Goal: Information Seeking & Learning: Learn about a topic

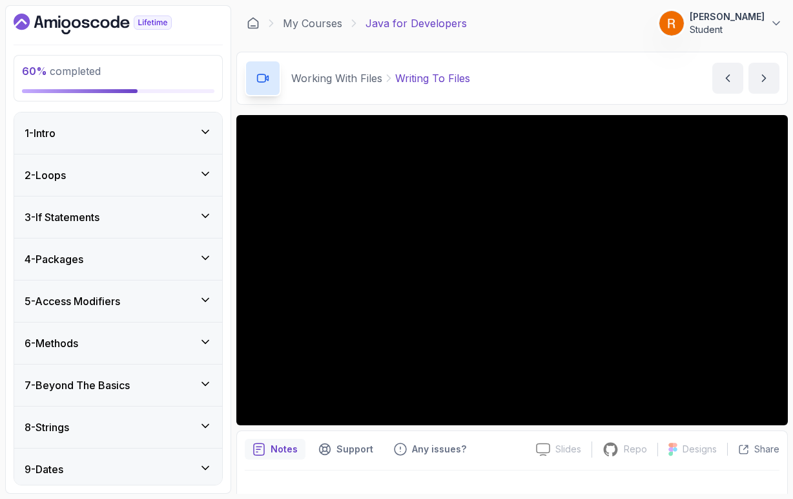
scroll to position [435, 0]
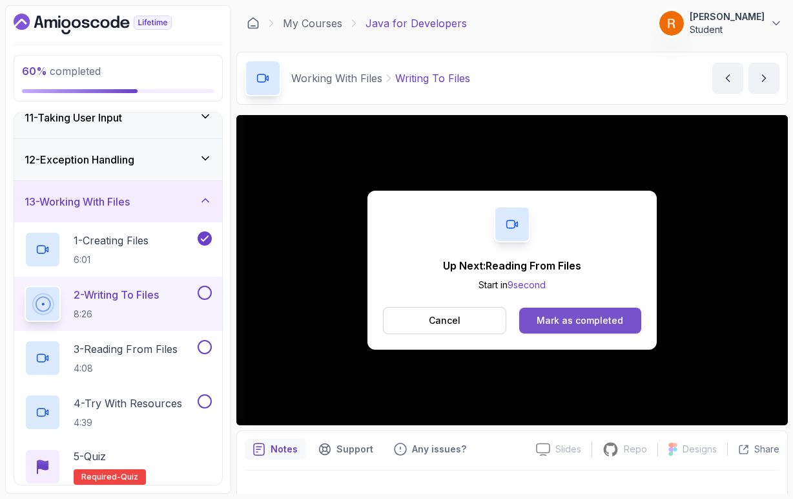
click at [603, 317] on div "Mark as completed" at bounding box center [580, 320] width 87 height 13
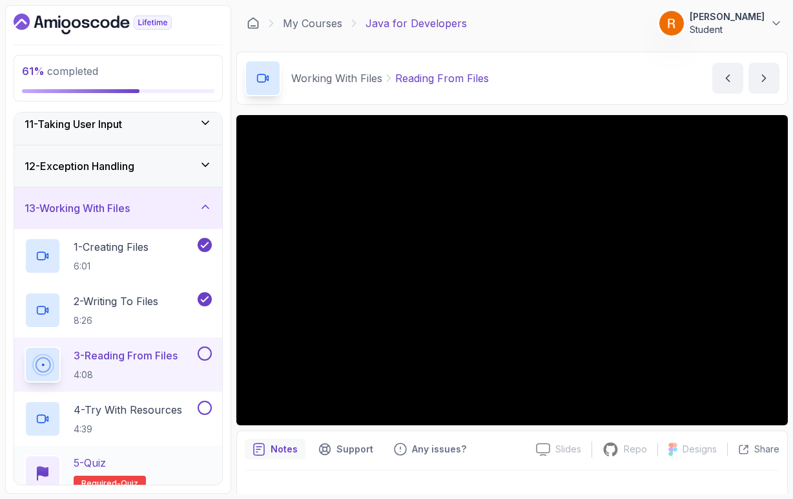
scroll to position [426, 0]
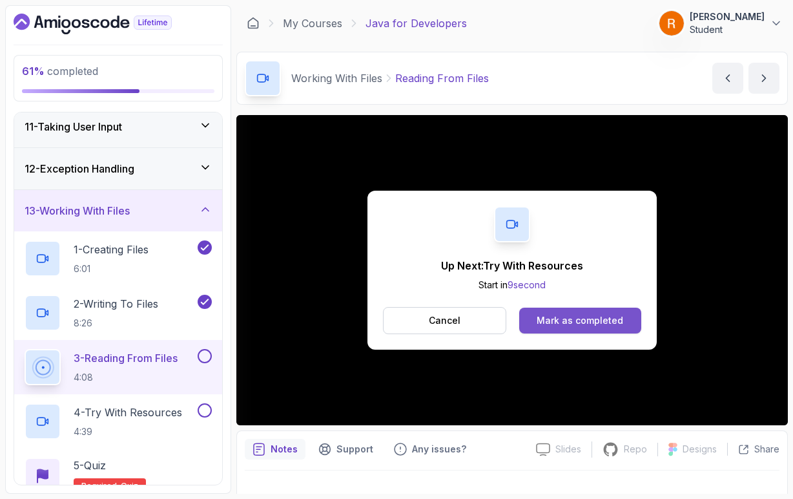
click at [547, 326] on div "Mark as completed" at bounding box center [580, 320] width 87 height 13
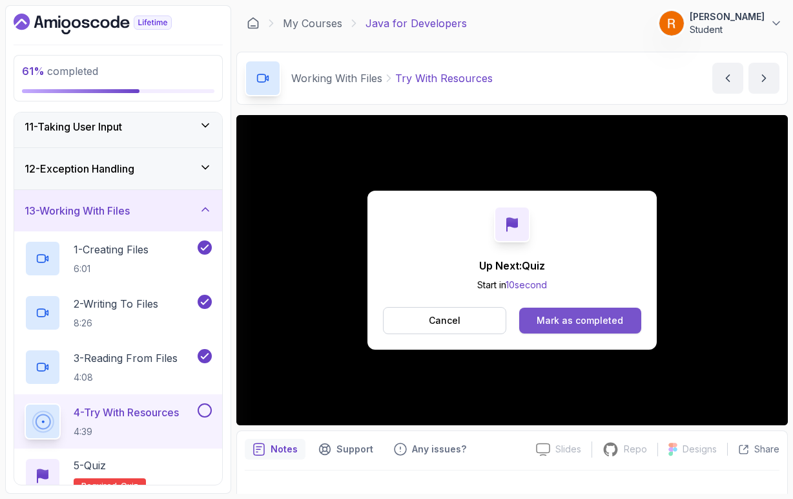
click at [548, 315] on div "Mark as completed" at bounding box center [580, 320] width 87 height 13
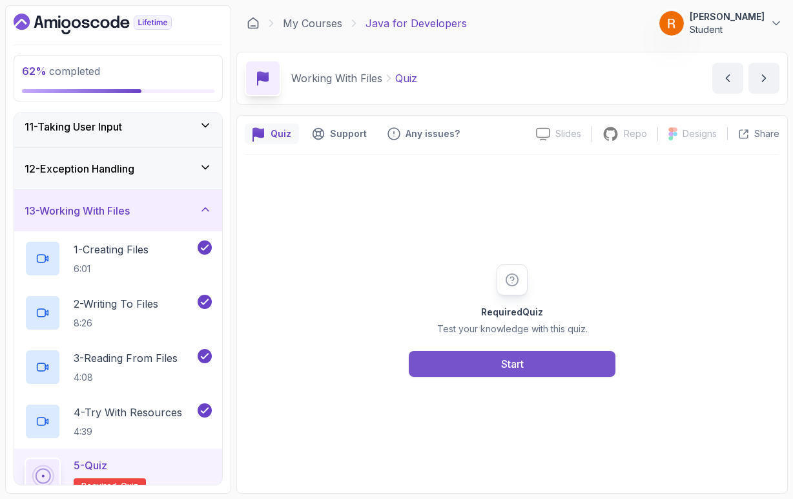
click at [546, 360] on button "Start" at bounding box center [512, 364] width 207 height 26
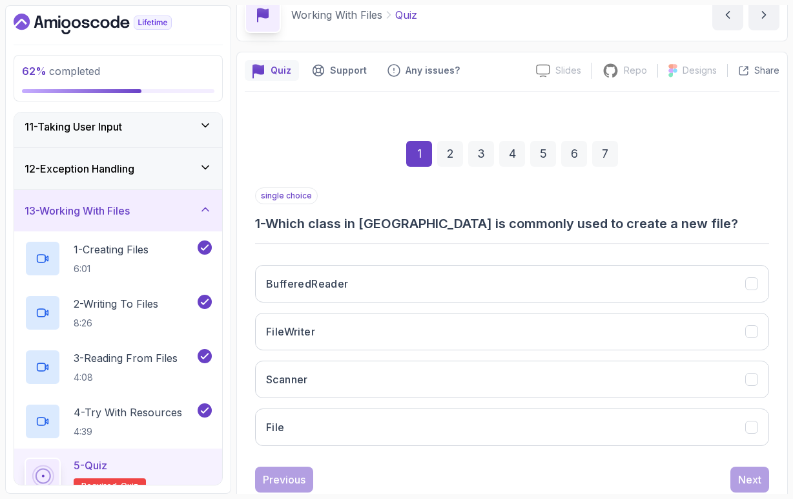
scroll to position [70, 0]
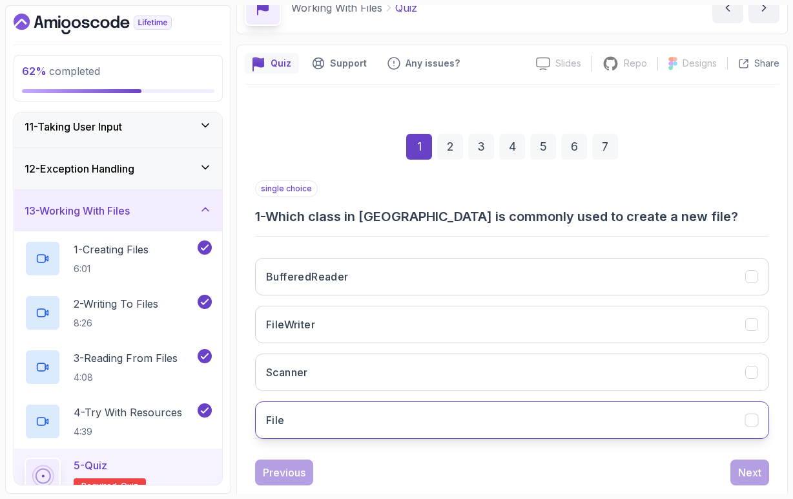
click at [357, 417] on button "File" at bounding box center [512, 419] width 514 height 37
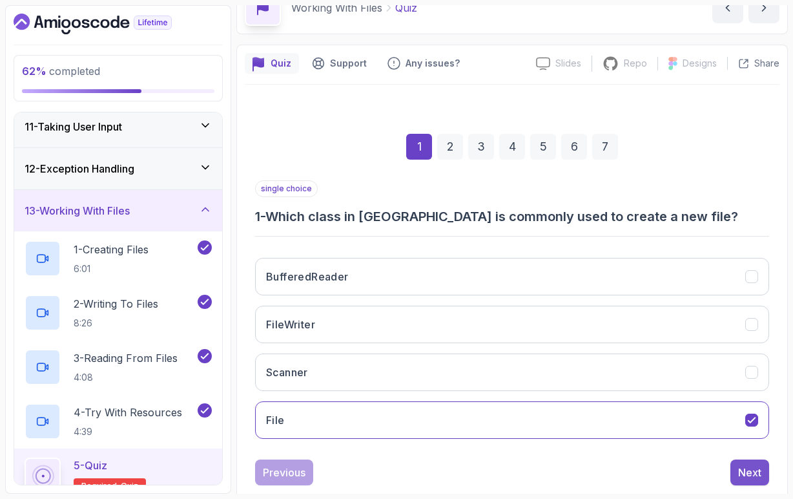
click at [744, 479] on div "Next" at bounding box center [749, 473] width 23 height 16
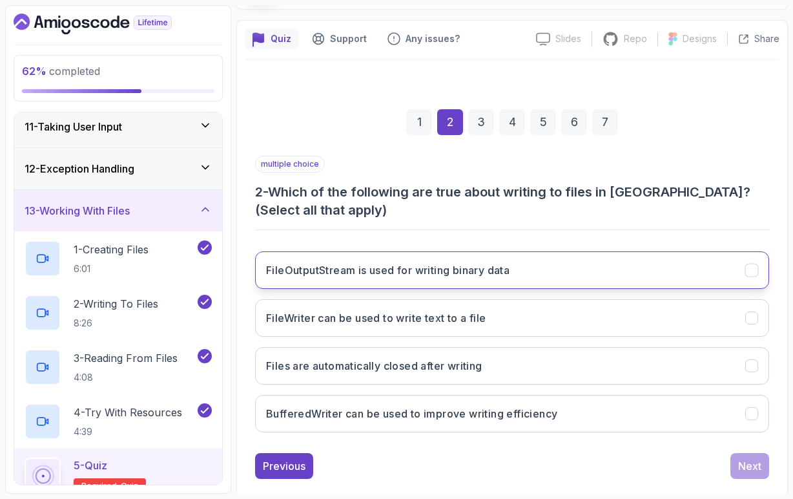
scroll to position [99, 0]
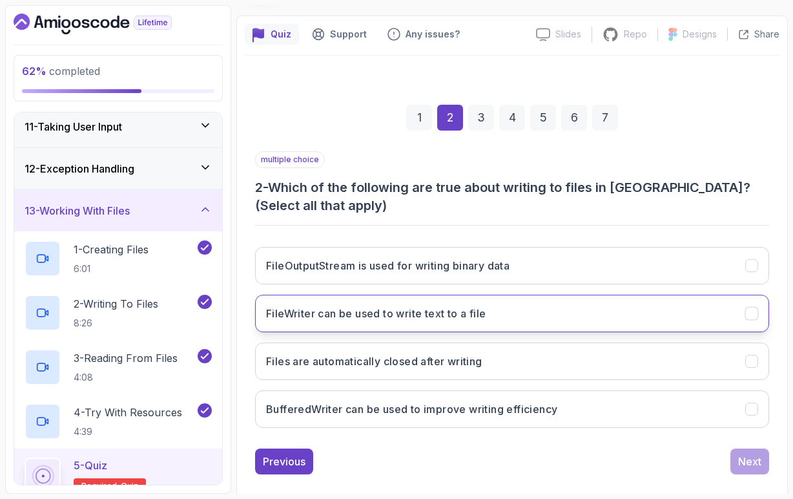
click at [404, 327] on button "FileWriter can be used to write text to a file" at bounding box center [512, 313] width 514 height 37
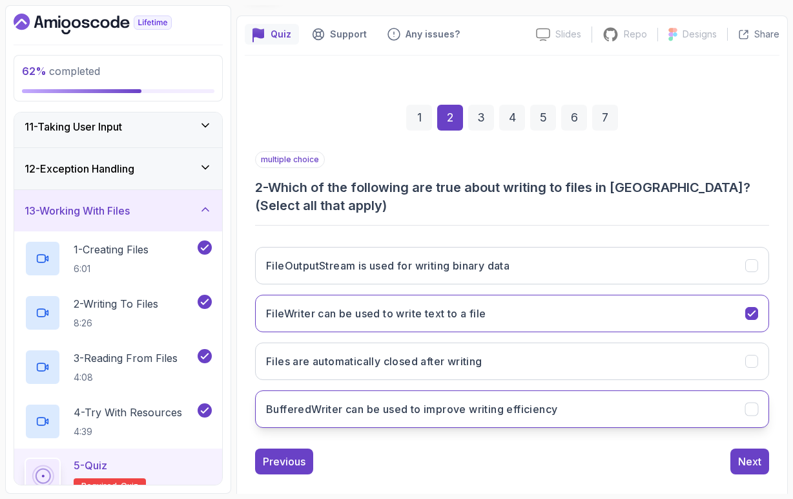
click at [498, 415] on h3 "BufferedWriter can be used to improve writing efficiency" at bounding box center [411, 409] width 291 height 16
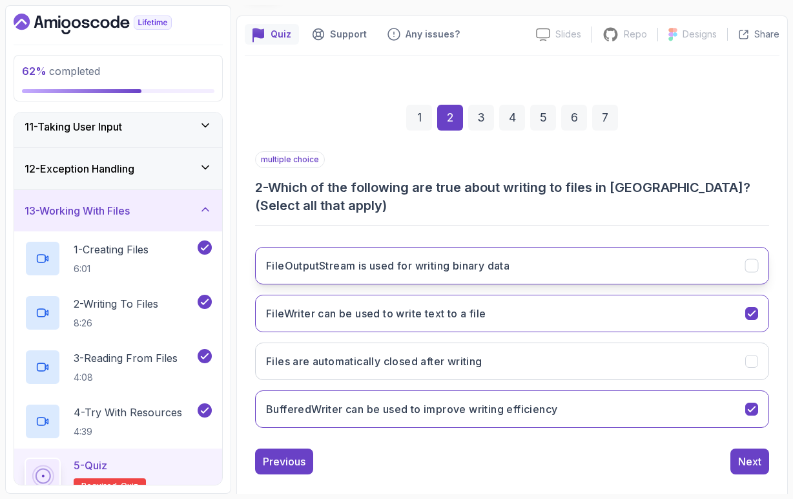
click at [448, 269] on h3 "FileOutputStream is used for writing binary data" at bounding box center [388, 266] width 244 height 16
click at [746, 461] on div "Next" at bounding box center [749, 462] width 23 height 16
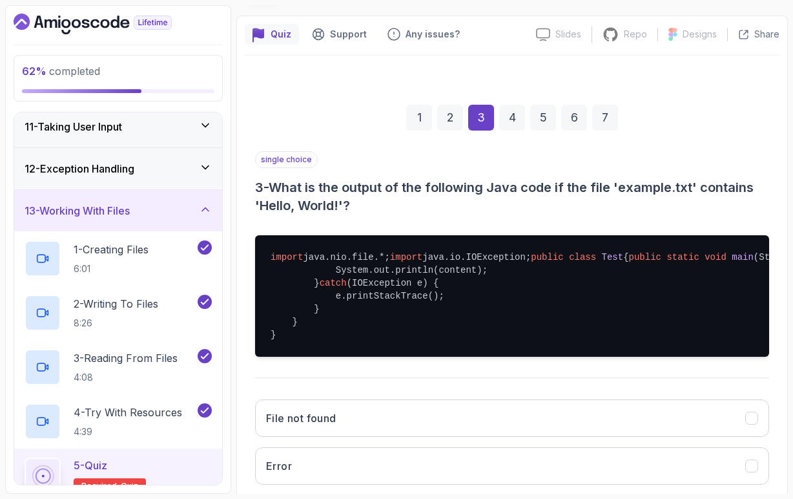
drag, startPoint x: 378, startPoint y: 324, endPoint x: 393, endPoint y: 324, distance: 14.9
click at [455, 322] on pre "import java.nio.file.*; import java.io.IOException; public class Test { public …" at bounding box center [512, 295] width 514 height 121
click at [516, 329] on pre "import java.nio.file.*; import java.io.IOException; public class Test { public …" at bounding box center [512, 295] width 514 height 121
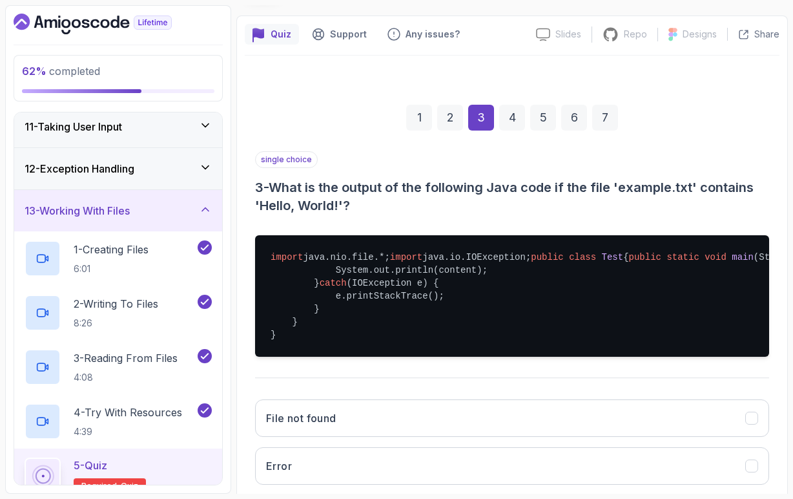
click at [496, 324] on pre "import java.nio.file.*; import java.io.IOException; public class Test { public …" at bounding box center [512, 295] width 514 height 121
click at [505, 331] on pre "import java.nio.file.*; import java.io.IOException; public class Test { public …" at bounding box center [512, 295] width 514 height 121
drag, startPoint x: 556, startPoint y: 323, endPoint x: 569, endPoint y: 322, distance: 12.9
click at [569, 322] on pre "import java.nio.file.*; import java.io.IOException; public class Test { public …" at bounding box center [512, 295] width 514 height 121
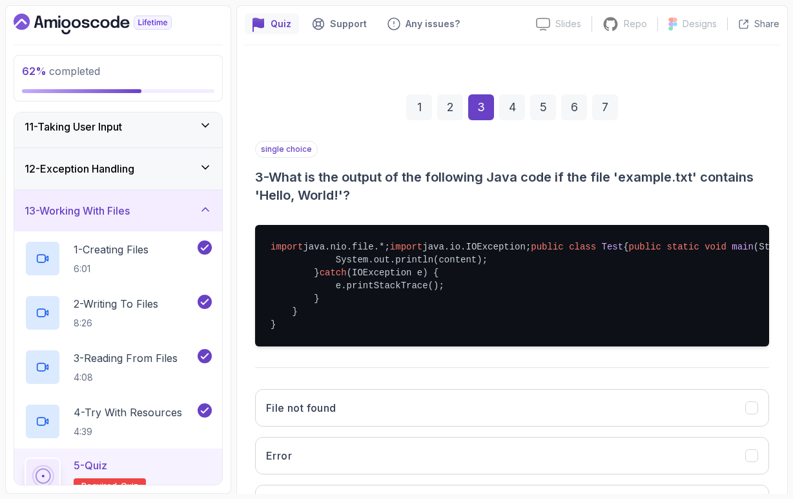
scroll to position [113, 0]
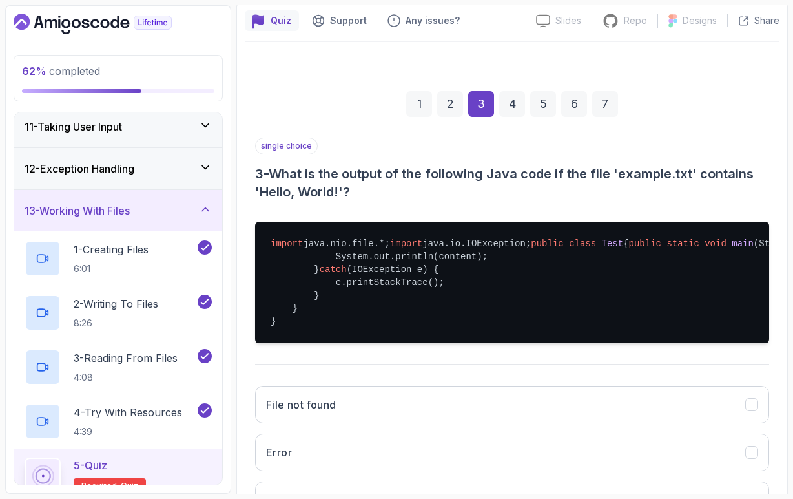
click at [466, 320] on pre "import java.nio.file.*; import java.io.IOException; public class Test { public …" at bounding box center [512, 282] width 514 height 121
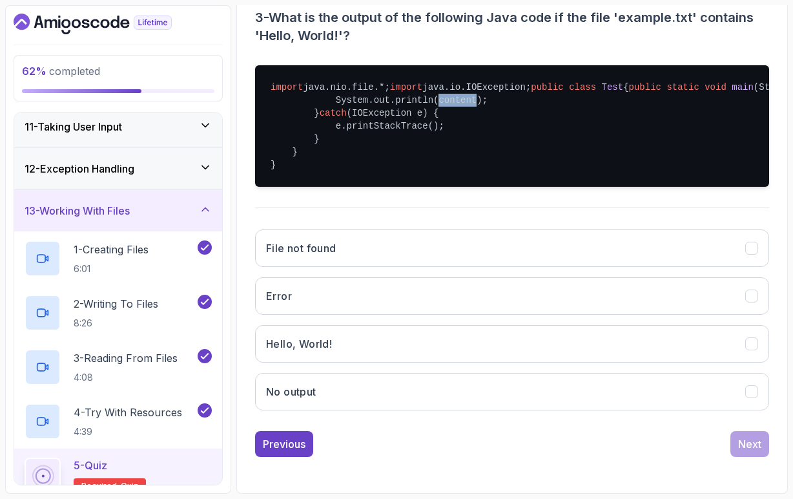
scroll to position [278, 0]
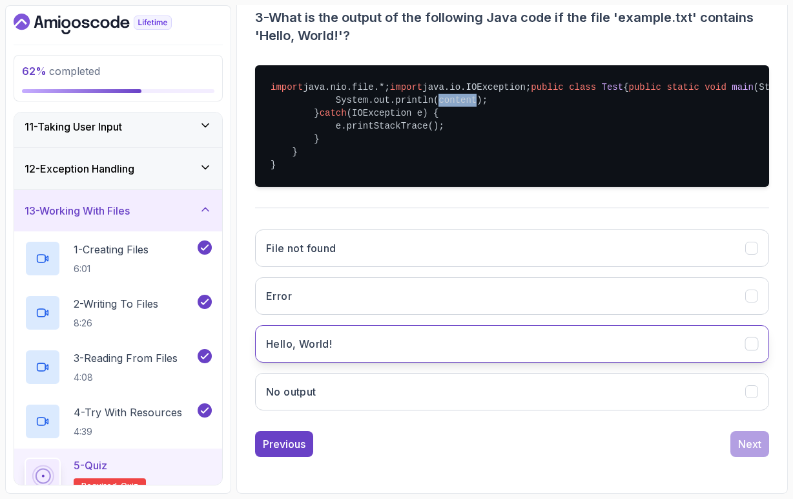
click at [446, 362] on button "Hello, World!" at bounding box center [512, 343] width 514 height 37
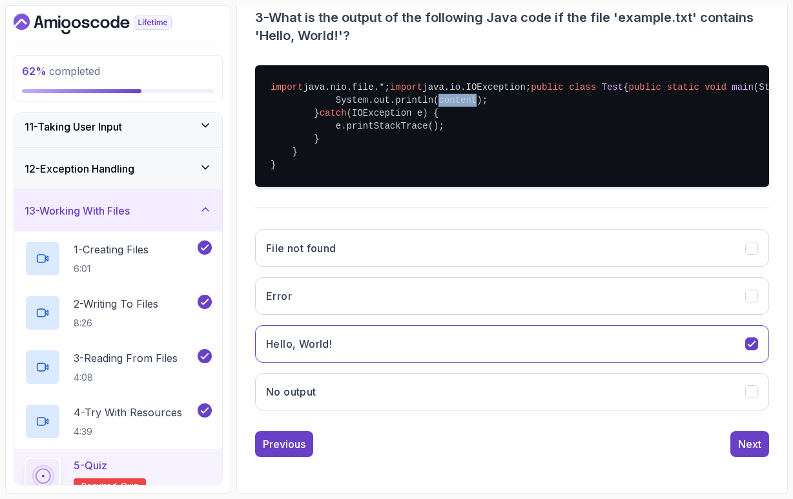
scroll to position [334, 0]
click at [756, 438] on div "Next" at bounding box center [749, 444] width 23 height 16
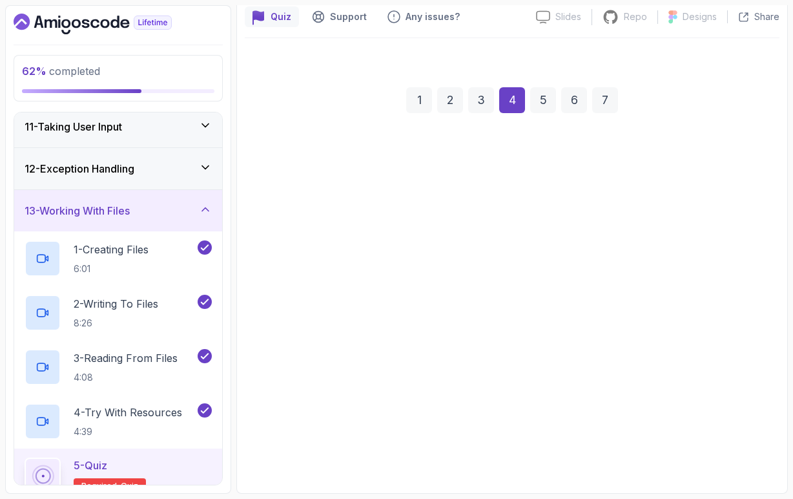
scroll to position [99, 0]
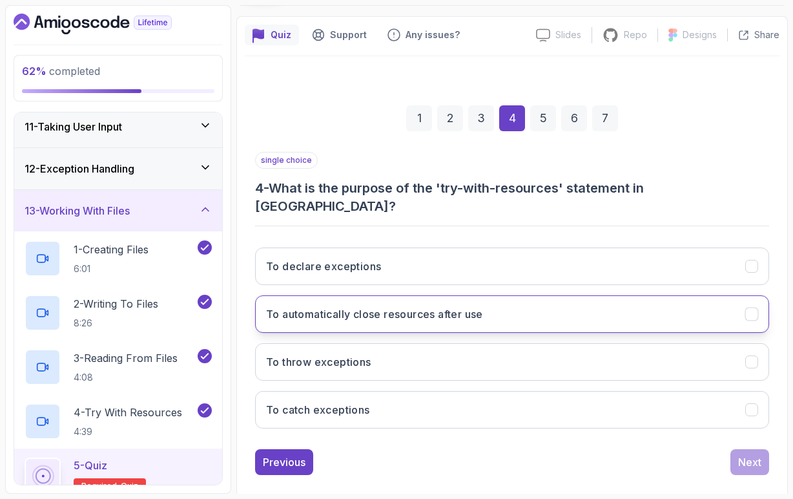
click at [385, 306] on h3 "To automatically close resources after use" at bounding box center [374, 314] width 217 height 16
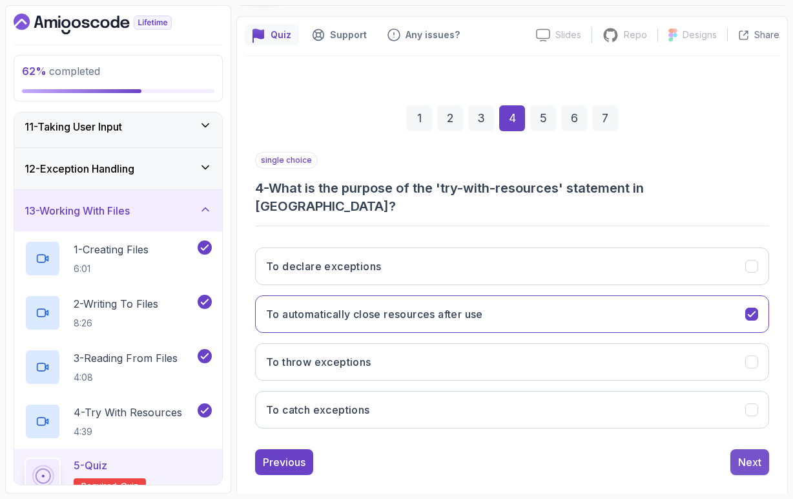
click at [742, 454] on div "Next" at bounding box center [749, 462] width 23 height 16
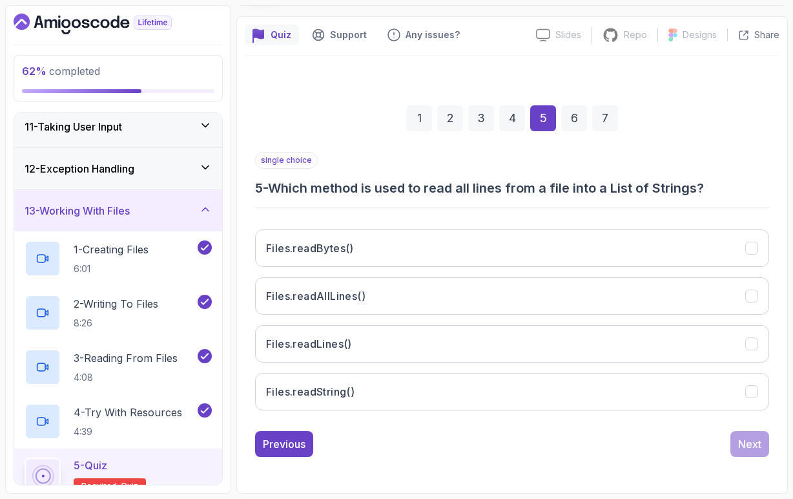
click at [357, 192] on h3 "5 - Which method is used to read all lines from a file into a List of Strings?" at bounding box center [512, 188] width 514 height 18
copy p "single choice"
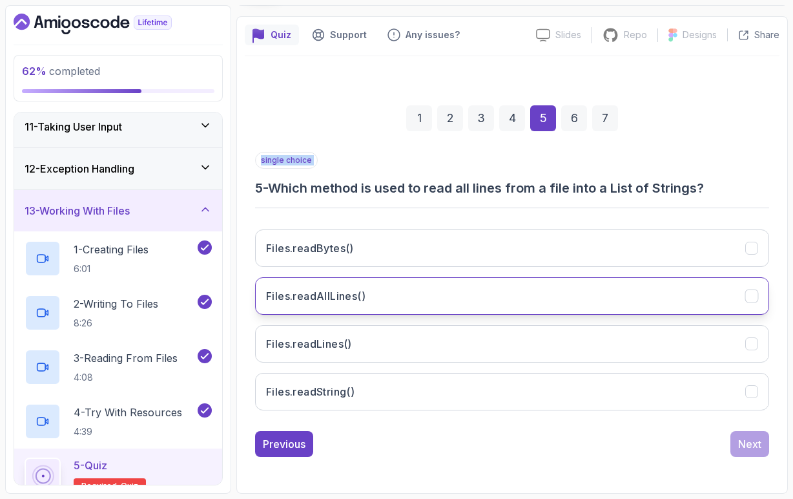
click at [373, 304] on button "Files.readAllLines()" at bounding box center [512, 295] width 514 height 37
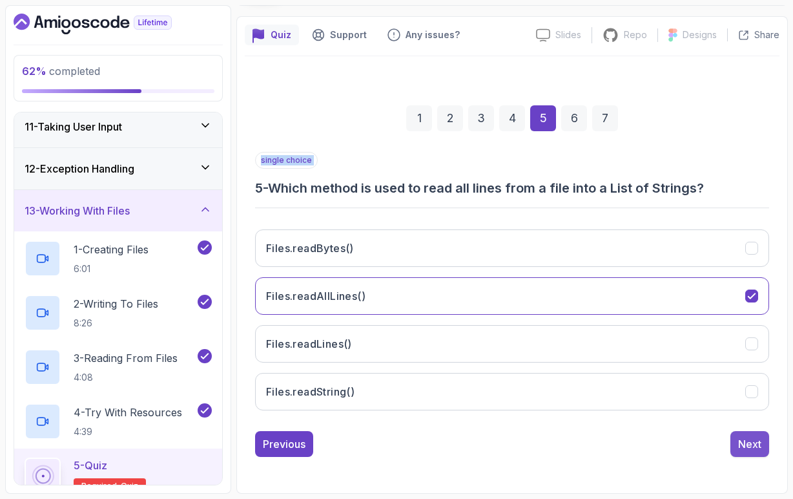
click at [742, 446] on div "Next" at bounding box center [749, 444] width 23 height 16
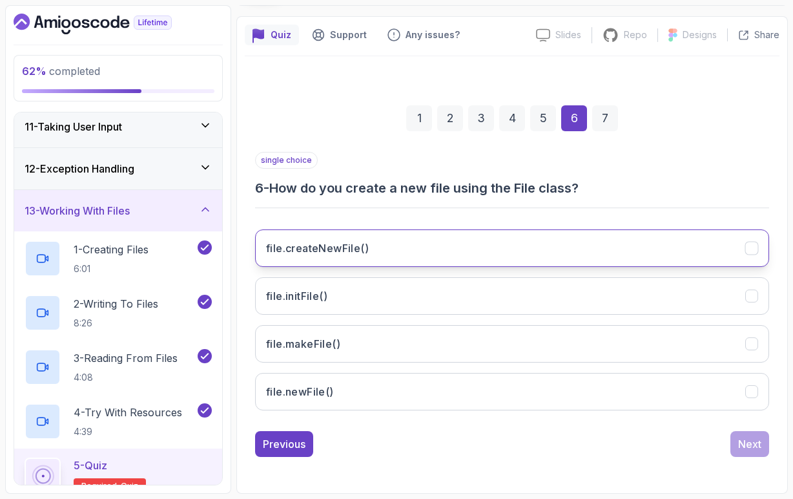
click at [359, 259] on button "file.createNewFile()" at bounding box center [512, 247] width 514 height 37
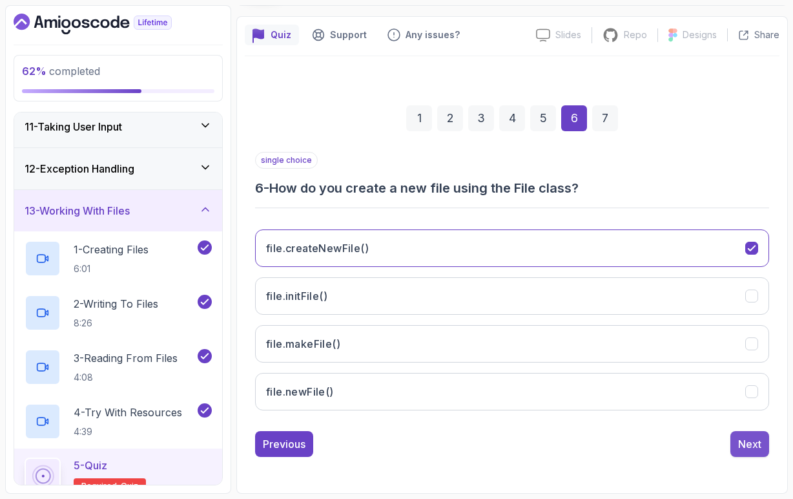
click at [762, 452] on button "Next" at bounding box center [750, 444] width 39 height 26
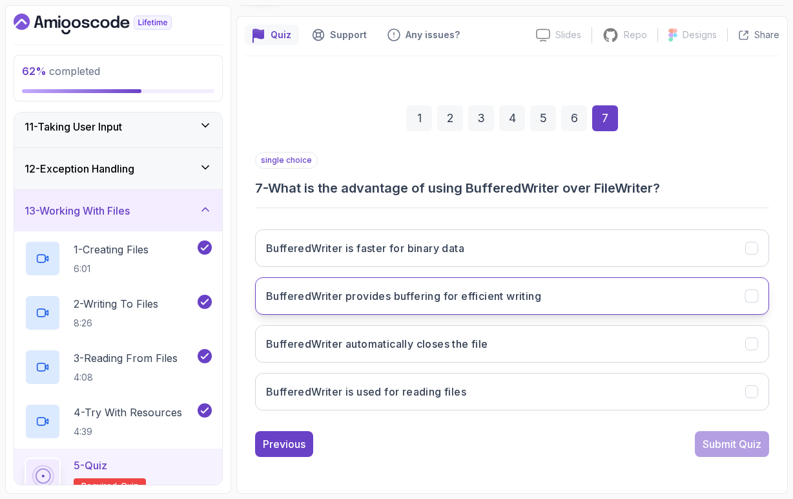
click at [430, 308] on button "BufferedWriter provides buffering for efficient writing" at bounding box center [512, 295] width 514 height 37
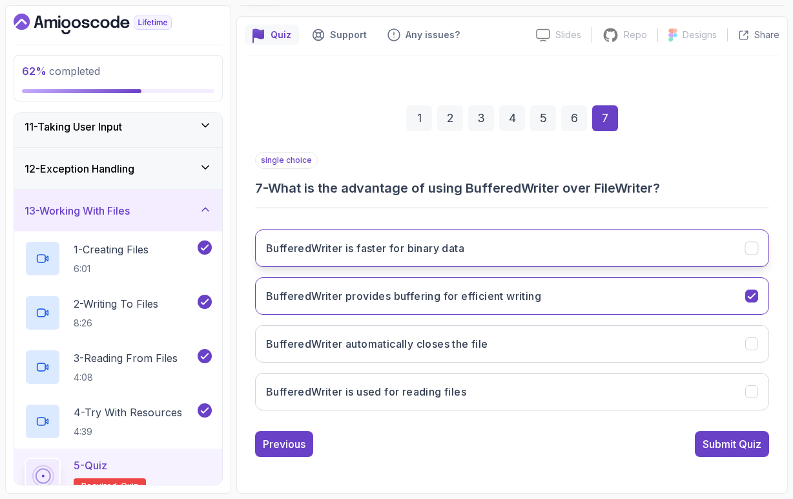
click at [452, 263] on button "BufferedWriter is faster for binary data" at bounding box center [512, 247] width 514 height 37
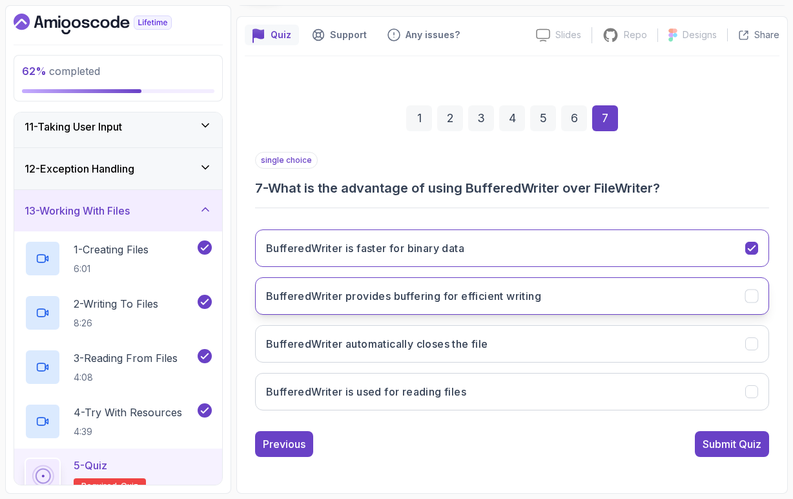
click at [594, 302] on button "BufferedWriter provides buffering for efficient writing" at bounding box center [512, 295] width 514 height 37
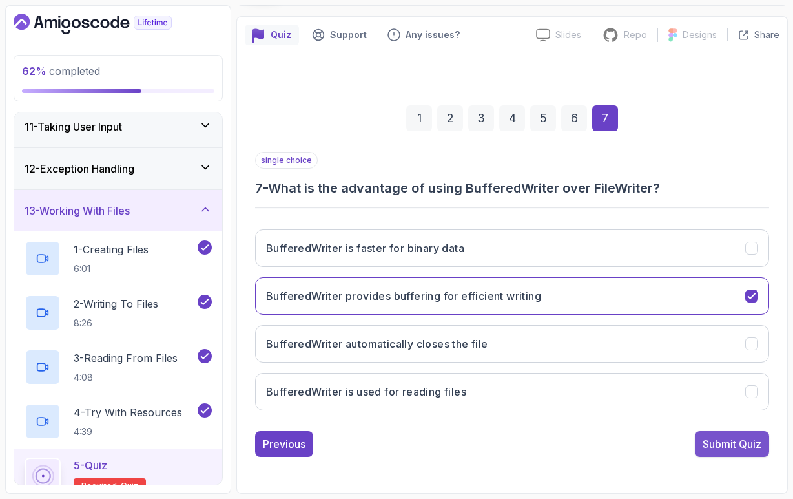
click at [722, 441] on div "Submit Quiz" at bounding box center [732, 444] width 59 height 16
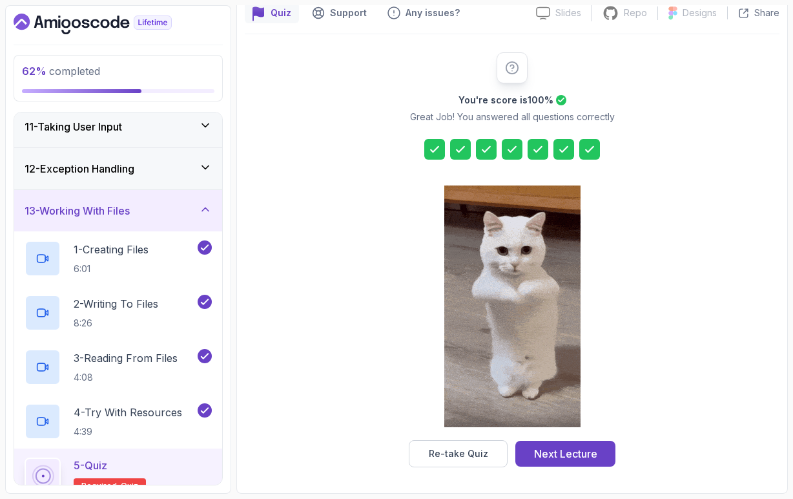
scroll to position [0, 0]
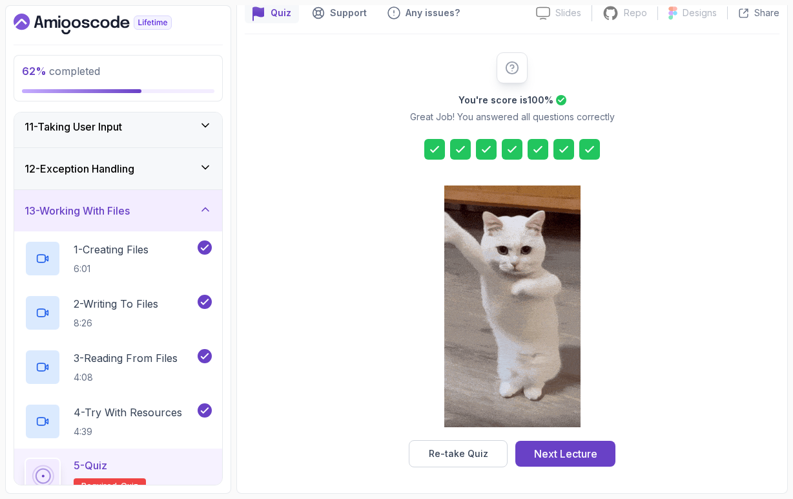
click at [441, 156] on div at bounding box center [434, 149] width 21 height 21
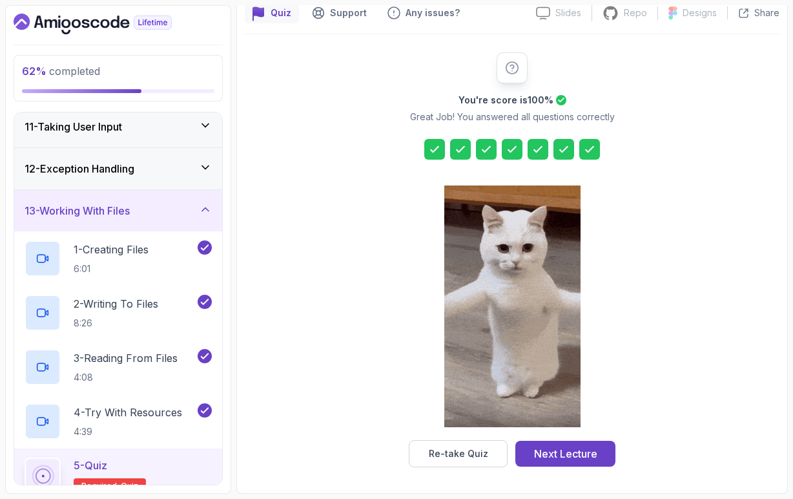
click at [462, 154] on icon at bounding box center [460, 149] width 13 height 13
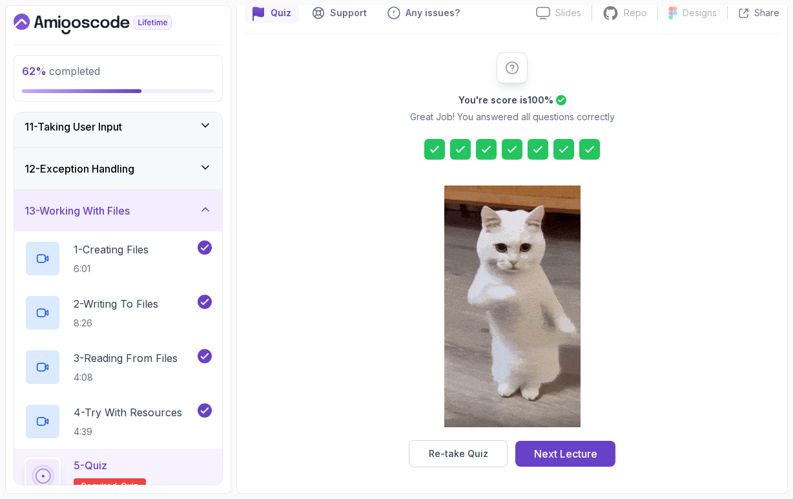
click at [490, 151] on icon at bounding box center [486, 149] width 13 height 13
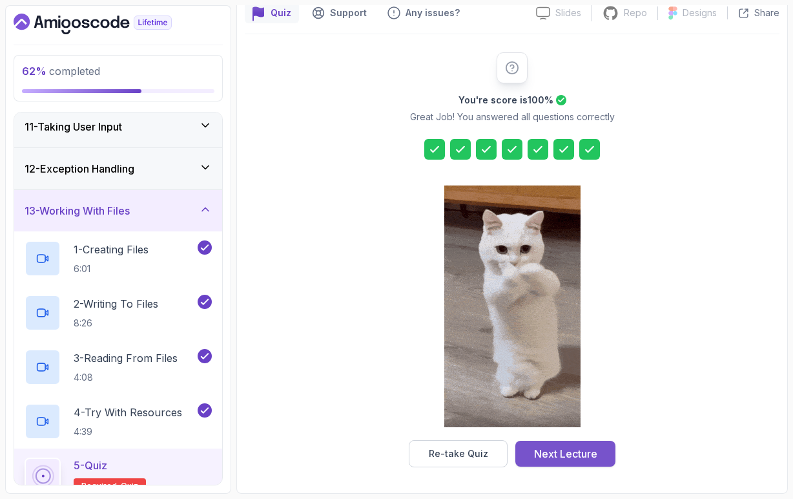
click at [588, 463] on button "Next Lecture" at bounding box center [566, 454] width 100 height 26
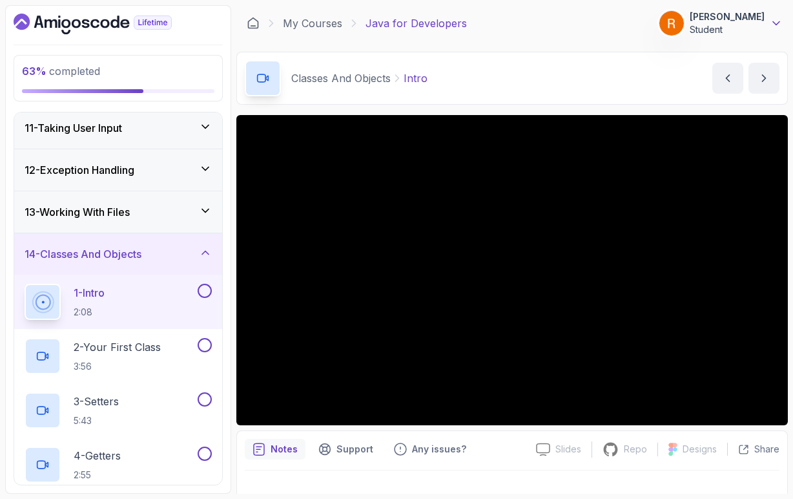
click at [693, 83] on div "Classes And Objects Intro Intro by [PERSON_NAME]" at bounding box center [512, 78] width 552 height 53
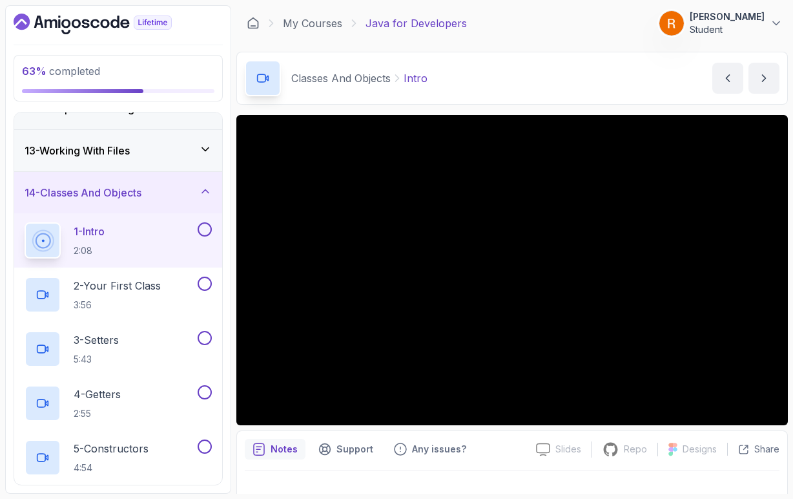
scroll to position [492, 0]
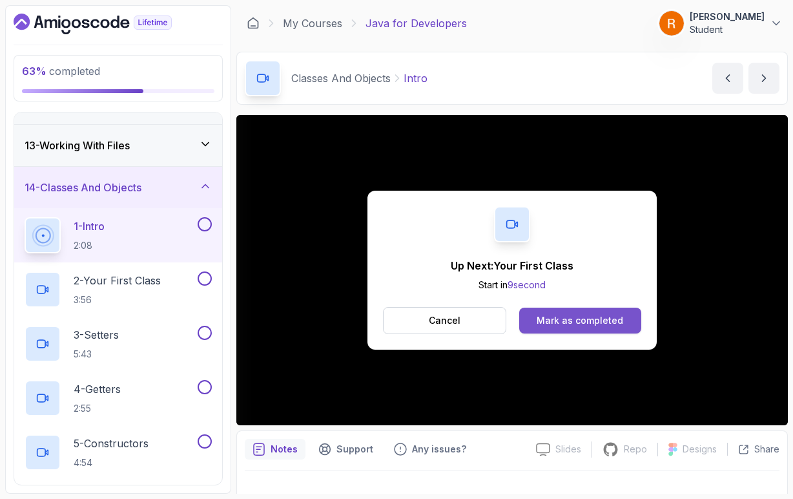
click at [587, 325] on div "Mark as completed" at bounding box center [580, 320] width 87 height 13
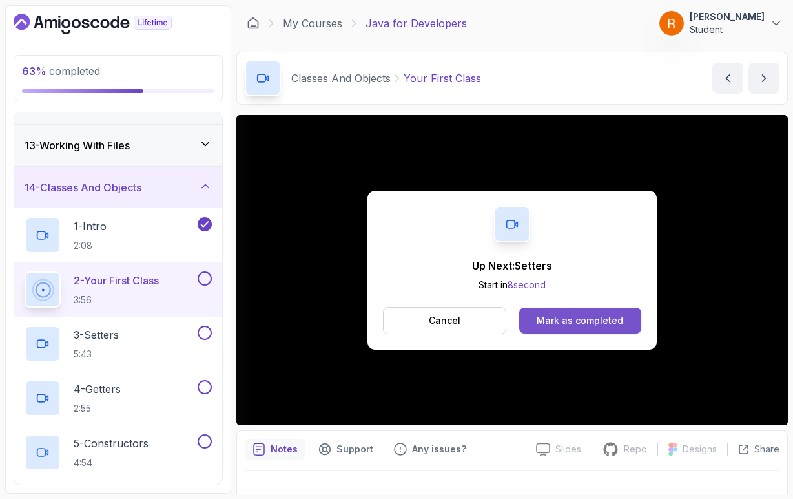
click at [550, 319] on div "Mark as completed" at bounding box center [580, 320] width 87 height 13
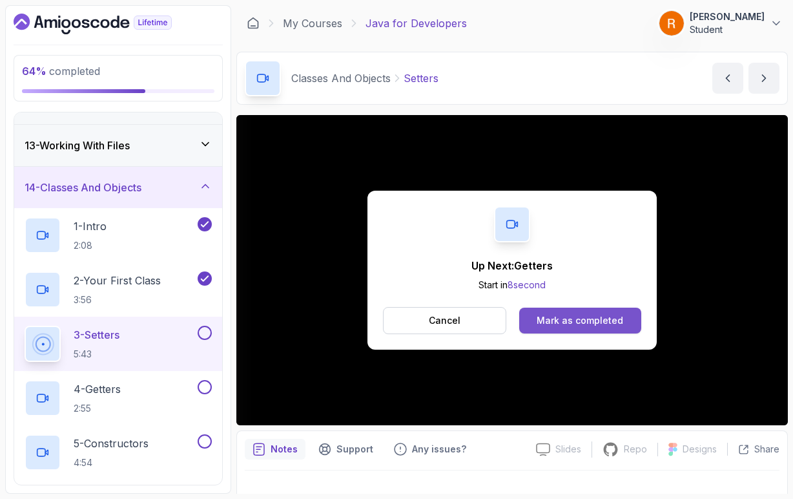
click at [558, 324] on div "Mark as completed" at bounding box center [580, 320] width 87 height 13
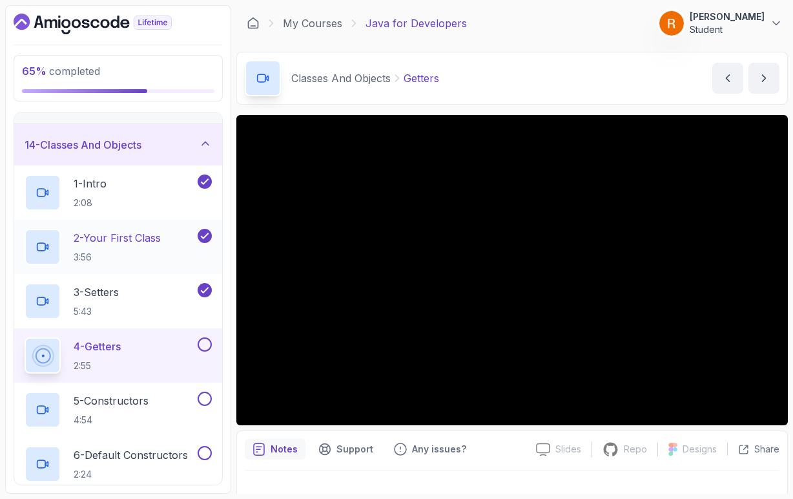
scroll to position [521, 0]
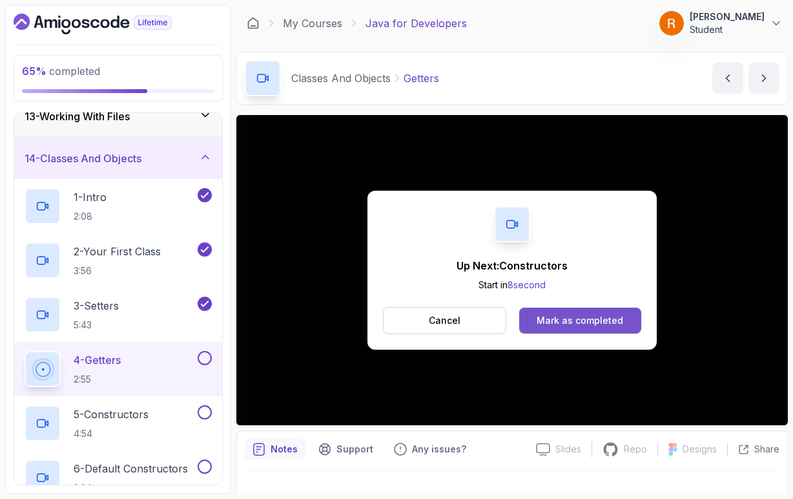
click at [584, 323] on div "Mark as completed" at bounding box center [580, 320] width 87 height 13
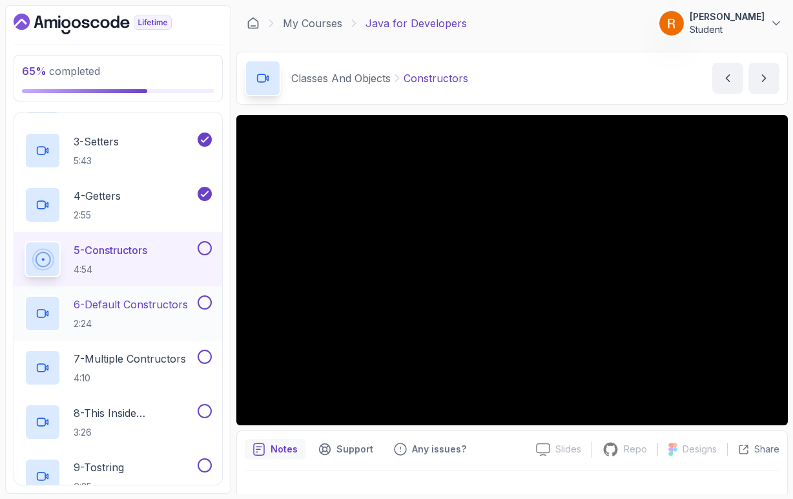
scroll to position [689, 0]
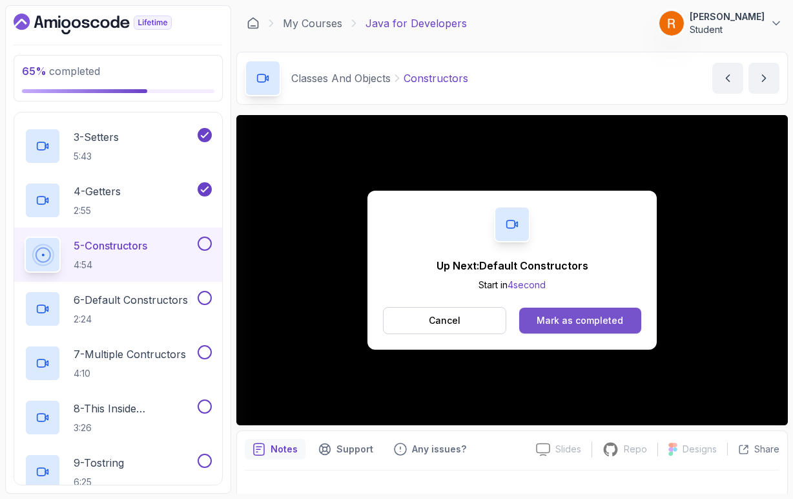
click at [573, 326] on div "Mark as completed" at bounding box center [580, 320] width 87 height 13
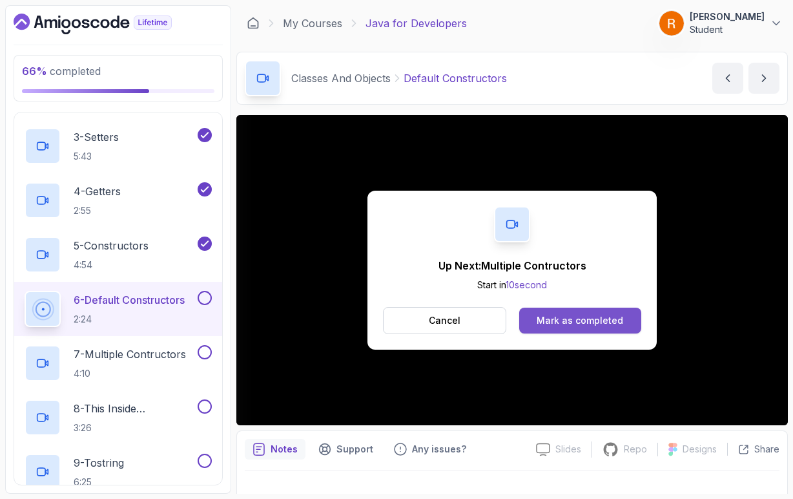
click at [561, 322] on div "Mark as completed" at bounding box center [580, 320] width 87 height 13
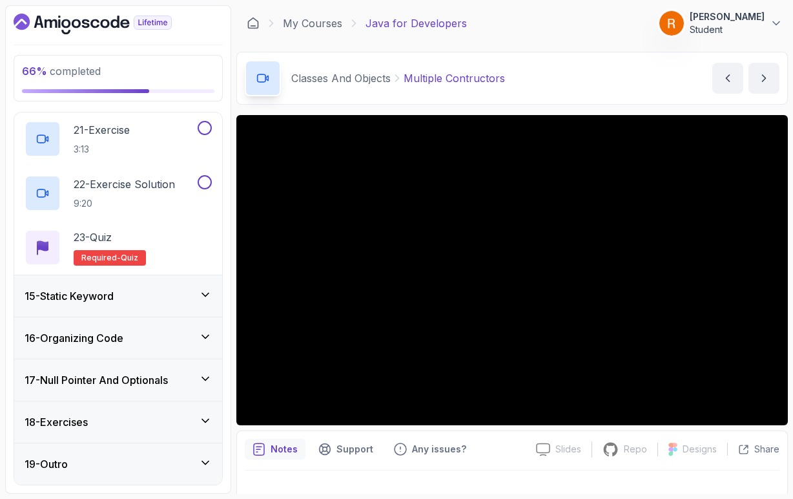
click at [207, 295] on icon at bounding box center [205, 294] width 6 height 3
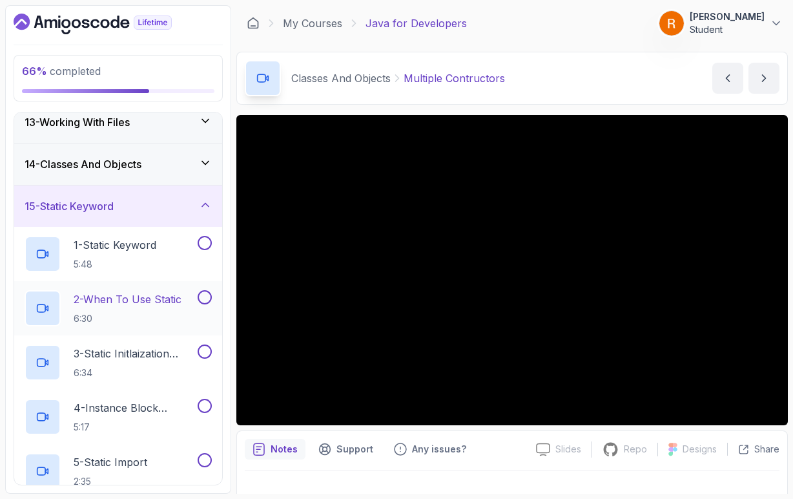
scroll to position [516, 0]
click at [205, 209] on icon at bounding box center [205, 203] width 13 height 13
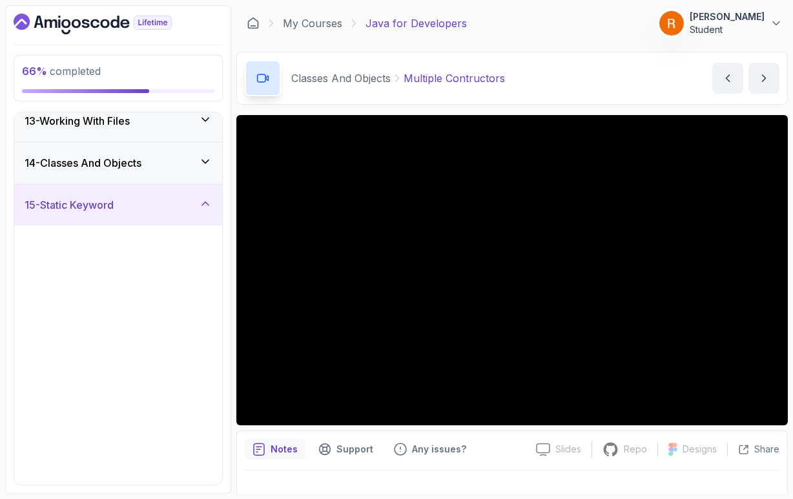
scroll to position [425, 0]
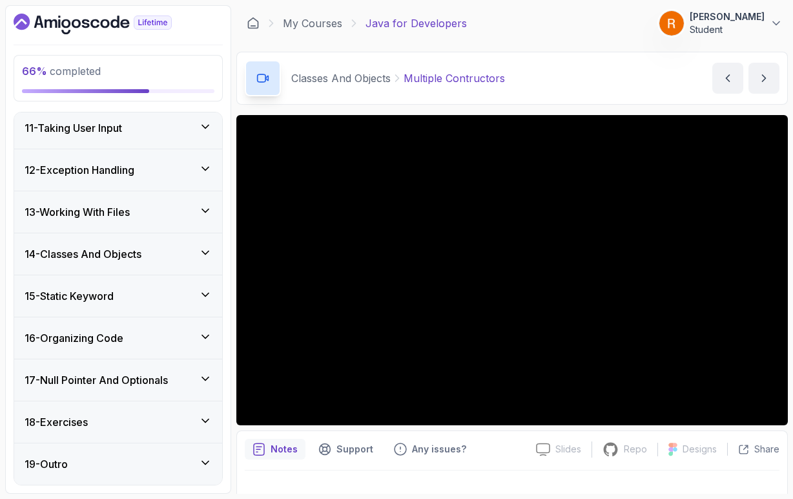
click at [204, 253] on icon at bounding box center [205, 252] width 6 height 3
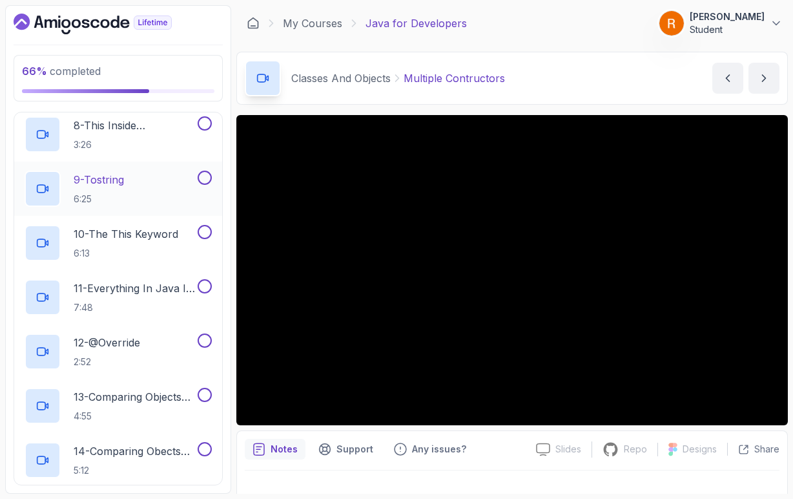
scroll to position [965, 0]
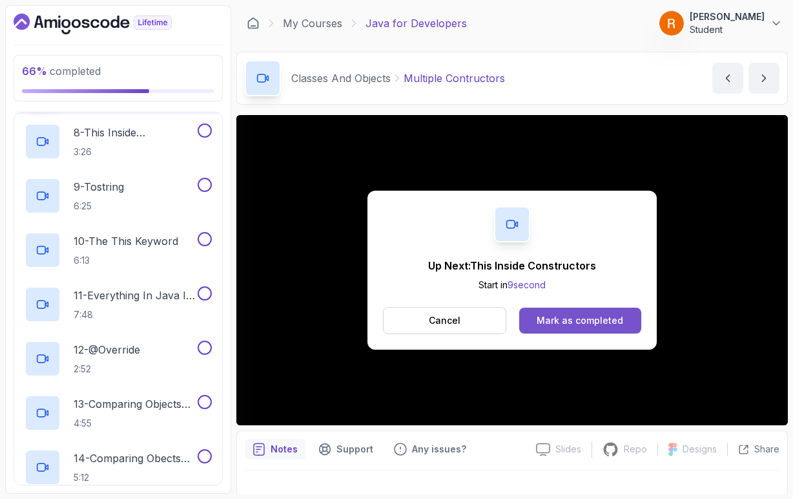
click at [623, 326] on button "Mark as completed" at bounding box center [580, 321] width 122 height 26
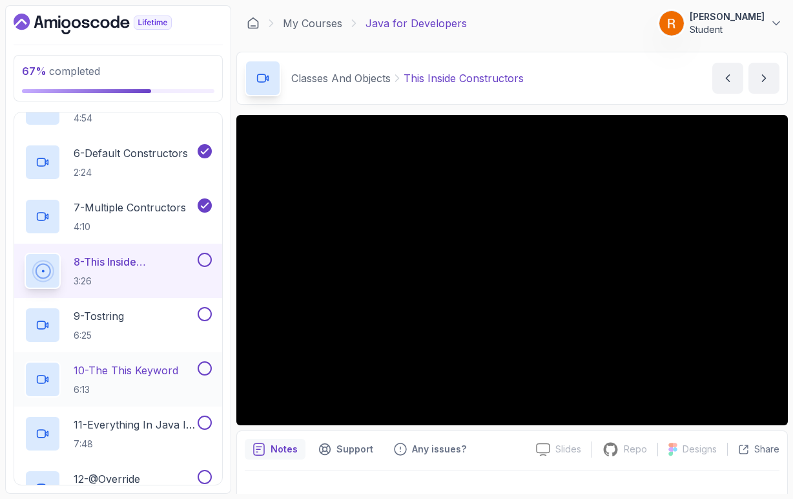
scroll to position [839, 0]
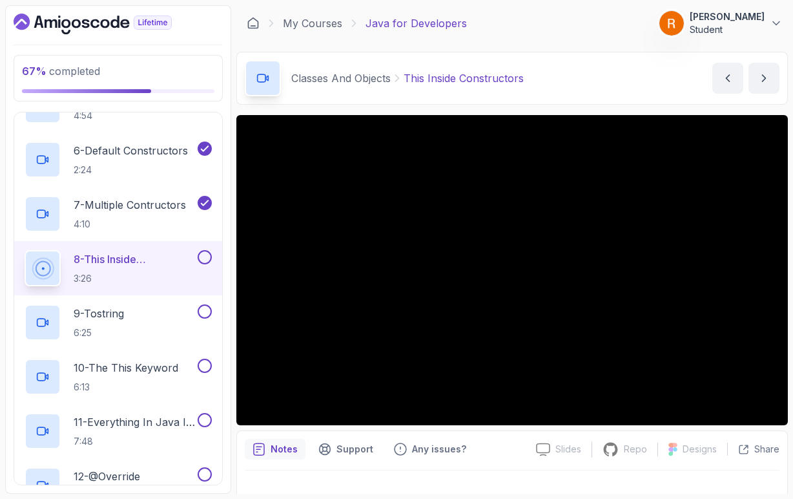
click at [525, 426] on div "Slides Slides not available Repo Repository not available Designs Design not av…" at bounding box center [512, 315] width 552 height 400
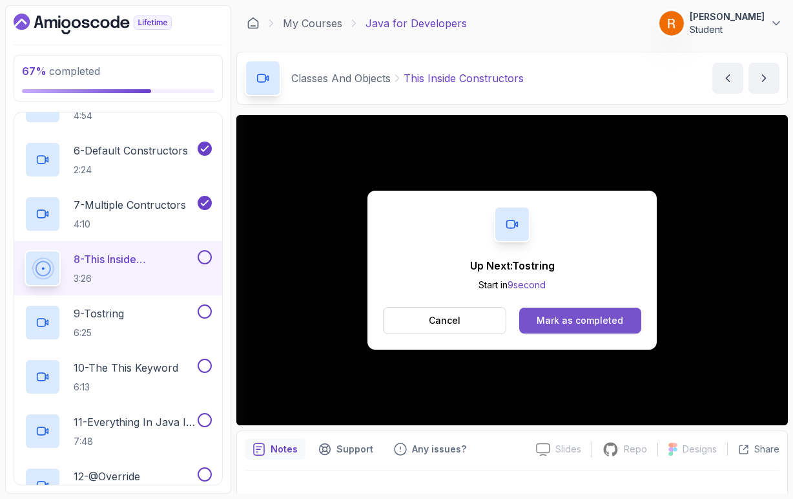
click at [600, 328] on button "Mark as completed" at bounding box center [580, 321] width 122 height 26
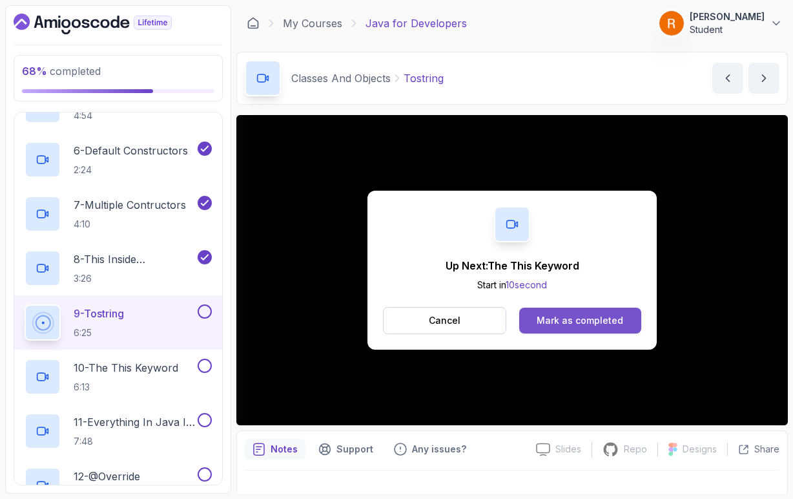
click at [596, 319] on div "Mark as completed" at bounding box center [580, 320] width 87 height 13
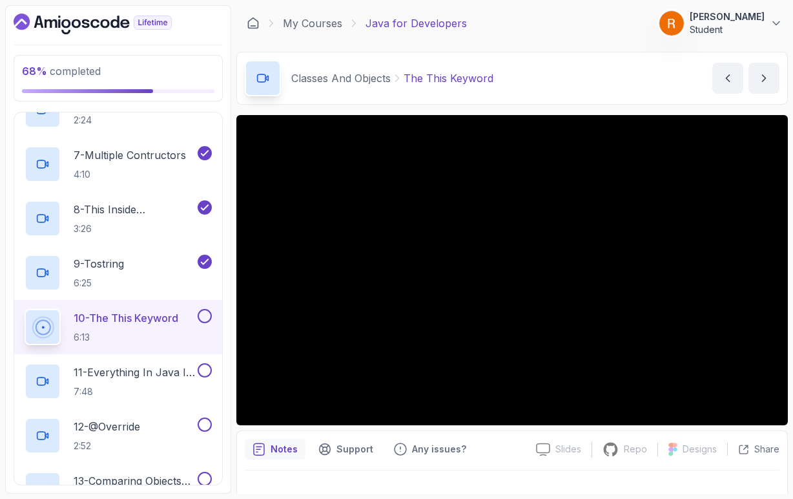
scroll to position [889, 0]
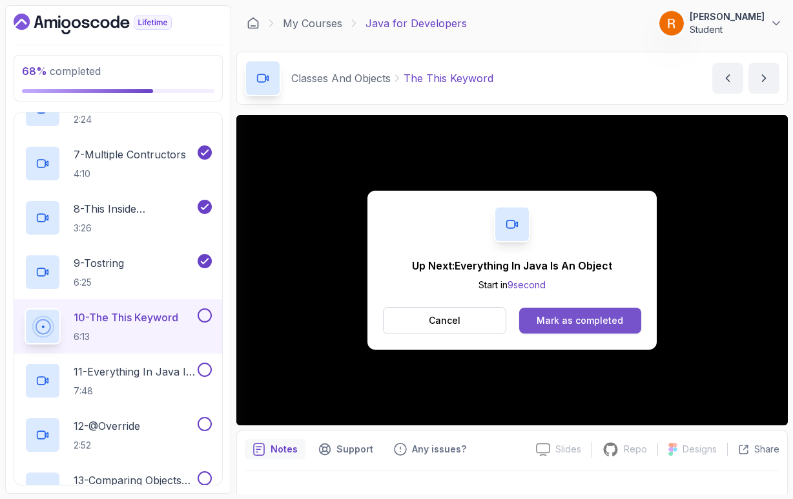
click at [550, 328] on button "Mark as completed" at bounding box center [580, 321] width 122 height 26
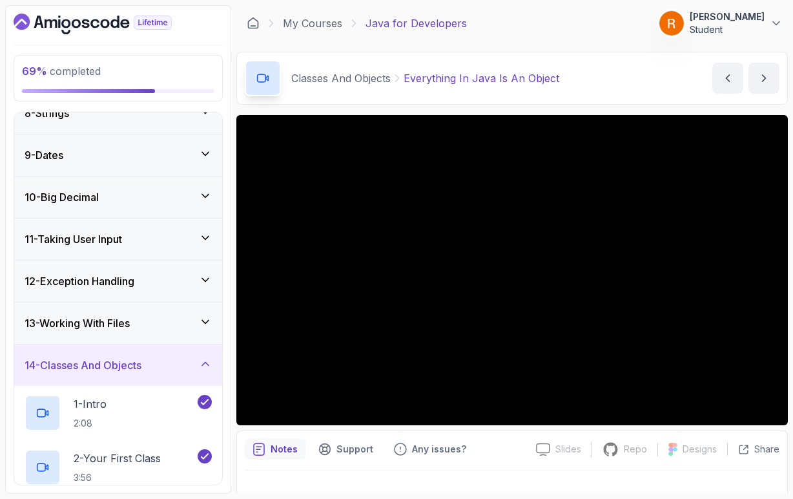
scroll to position [313, 0]
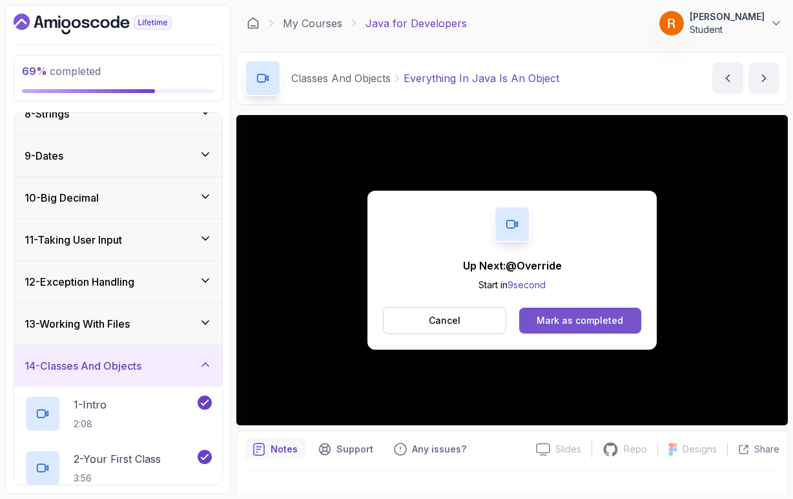
click at [568, 315] on div "Mark as completed" at bounding box center [580, 320] width 87 height 13
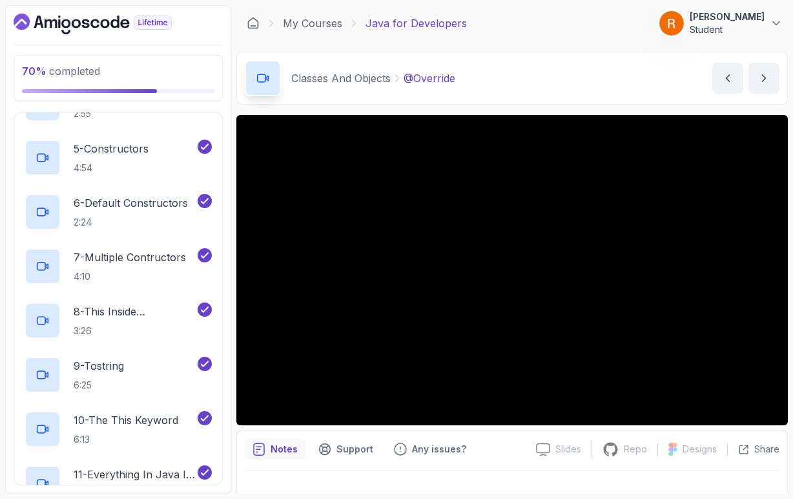
scroll to position [785, 0]
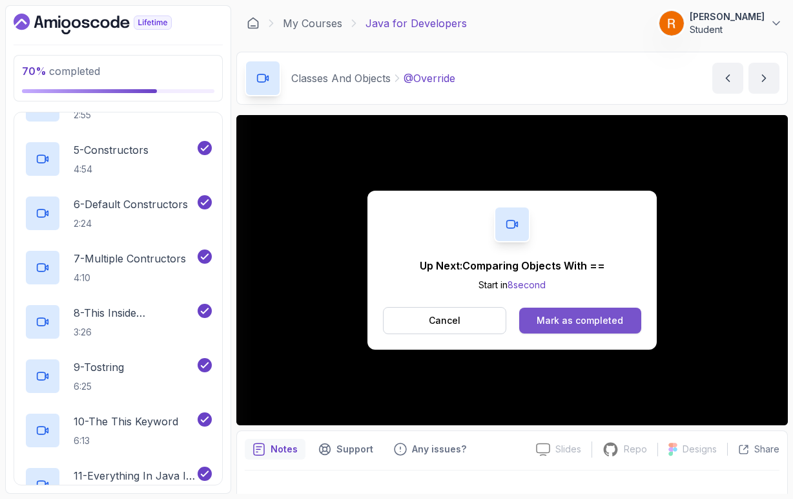
click at [581, 315] on div "Mark as completed" at bounding box center [580, 320] width 87 height 13
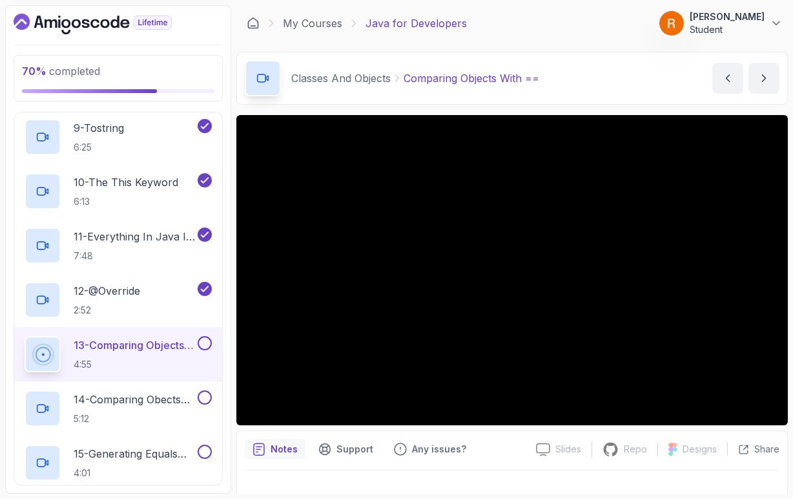
scroll to position [1027, 0]
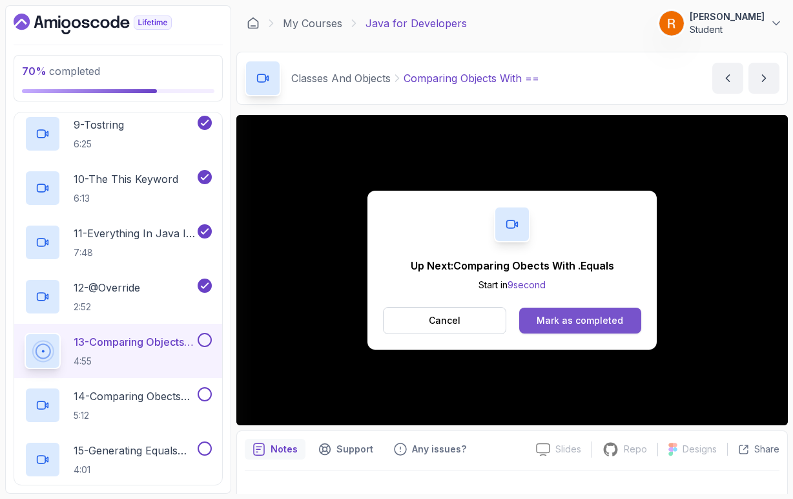
click at [594, 320] on div "Mark as completed" at bounding box center [580, 320] width 87 height 13
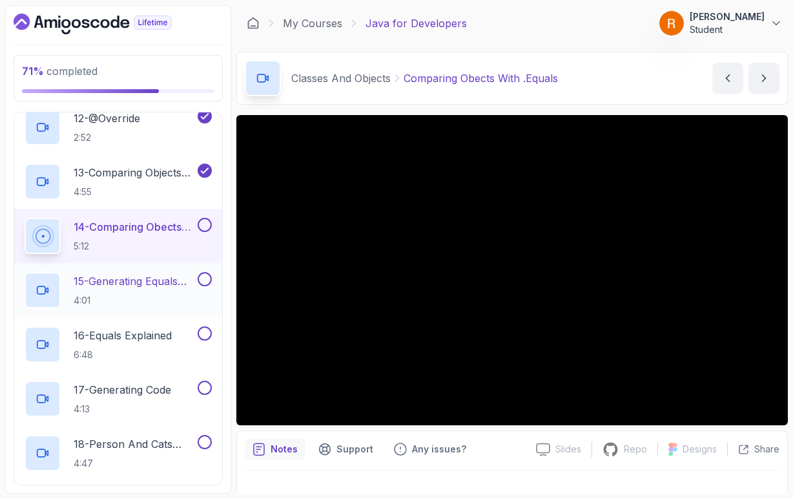
scroll to position [1184, 0]
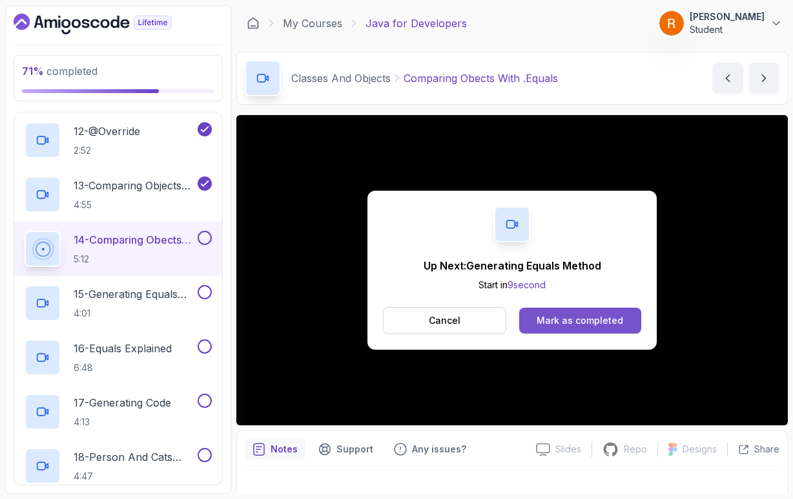
click at [558, 322] on div "Mark as completed" at bounding box center [580, 320] width 87 height 13
